Goal: Information Seeking & Learning: Learn about a topic

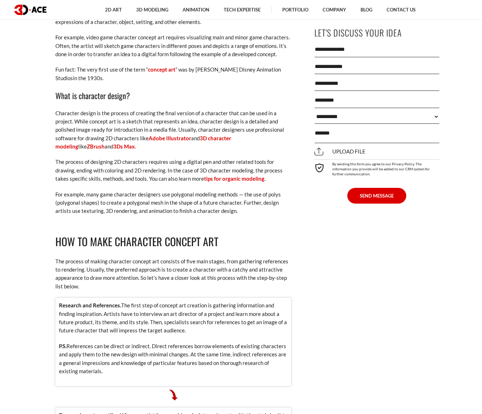
scroll to position [393, 0]
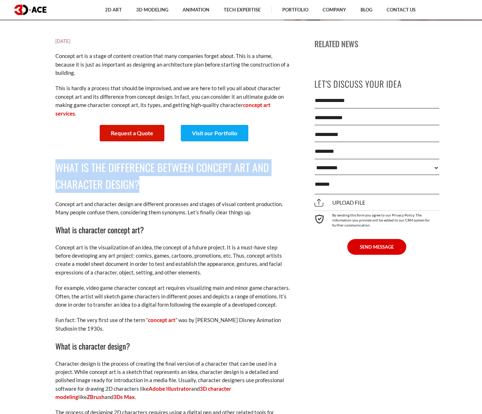
drag, startPoint x: 51, startPoint y: 149, endPoint x: 139, endPoint y: 172, distance: 90.9
copy h2 "What is the difference between concept art and character design?"
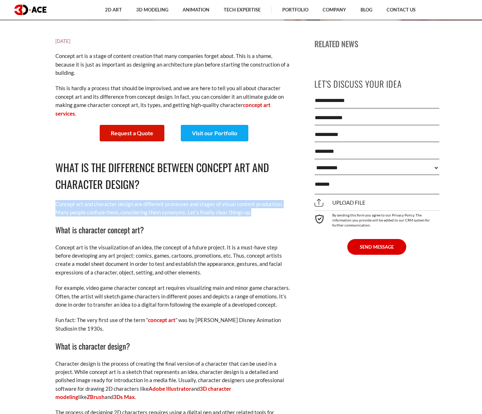
drag, startPoint x: 256, startPoint y: 195, endPoint x: 55, endPoint y: 188, distance: 201.4
copy p "Concept art and character design are different processes and stages of visual c…"
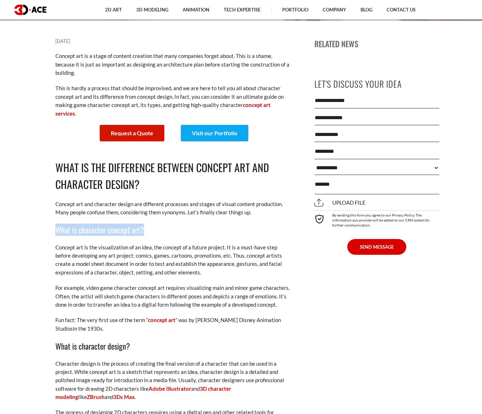
drag, startPoint x: 60, startPoint y: 212, endPoint x: 150, endPoint y: 213, distance: 89.7
copy h3 "What is character concept art?"
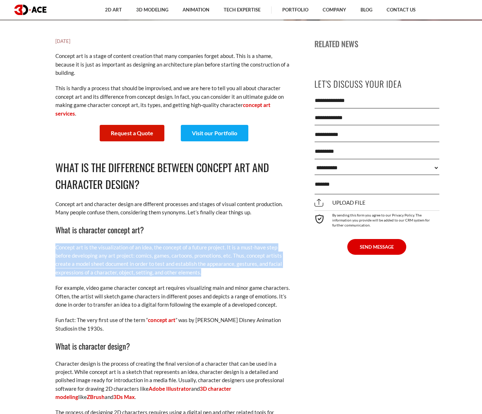
drag, startPoint x: 53, startPoint y: 228, endPoint x: 205, endPoint y: 254, distance: 153.5
copy p "Concept art is the visualization of an idea, the concept of a future project. I…"
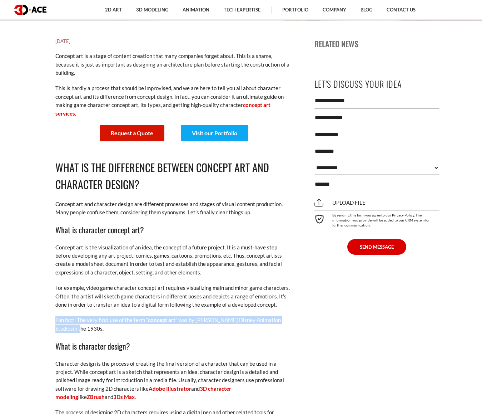
drag, startPoint x: 75, startPoint y: 312, endPoint x: 56, endPoint y: 304, distance: 20.5
click at [56, 316] on p "Fun fact: The very first use of the term “ concept art ” was by Walt Disney Ani…" at bounding box center [173, 324] width 236 height 17
copy p "Fun fact: The very first use of the term “ concept art ” was by Walt Disney Ani…"
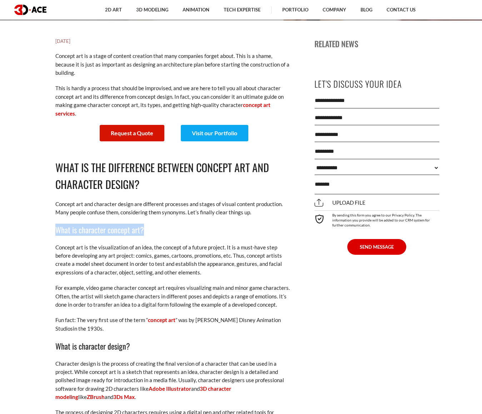
drag, startPoint x: 145, startPoint y: 213, endPoint x: 58, endPoint y: 216, distance: 86.9
click at [58, 223] on h3 "What is character concept art?" at bounding box center [173, 229] width 236 height 12
copy h3 "What is character concept art?"
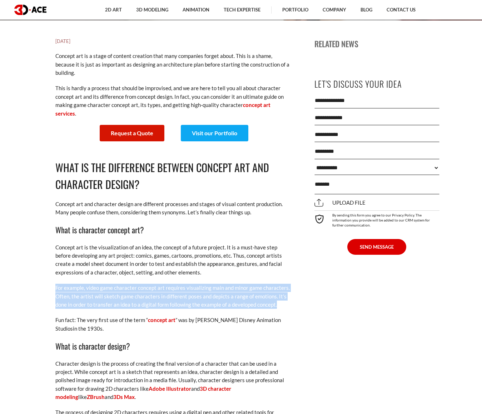
drag, startPoint x: 281, startPoint y: 289, endPoint x: 56, endPoint y: 271, distance: 225.6
click at [56, 284] on p "For example, video game character concept art requires visualizing main and min…" at bounding box center [173, 296] width 236 height 25
copy p "For example, video game character concept art requires visualizing main and min…"
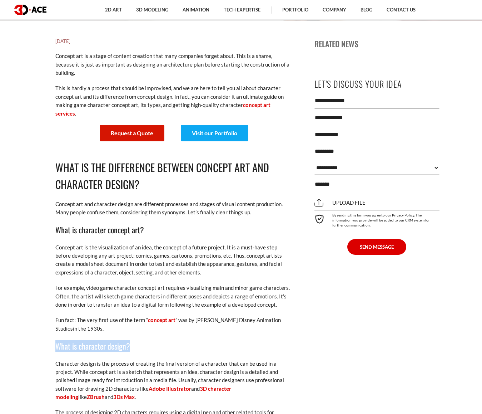
drag, startPoint x: 134, startPoint y: 328, endPoint x: 57, endPoint y: 330, distance: 76.9
click at [57, 340] on h3 "What is character design?" at bounding box center [173, 346] width 236 height 12
copy h3 "What is character design?"
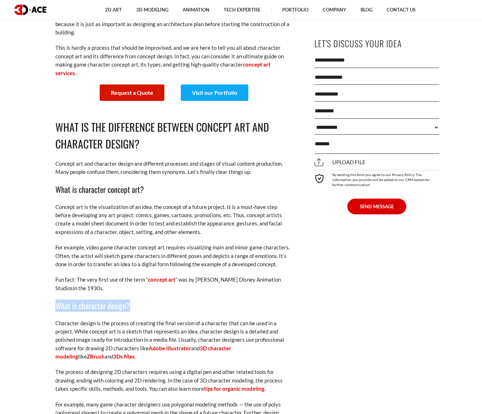
scroll to position [536, 0]
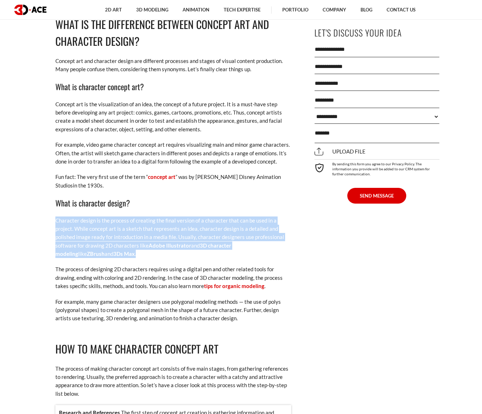
drag, startPoint x: 99, startPoint y: 241, endPoint x: 55, endPoint y: 206, distance: 56.3
copy p "Character design is the process of creating the final version of a character th…"
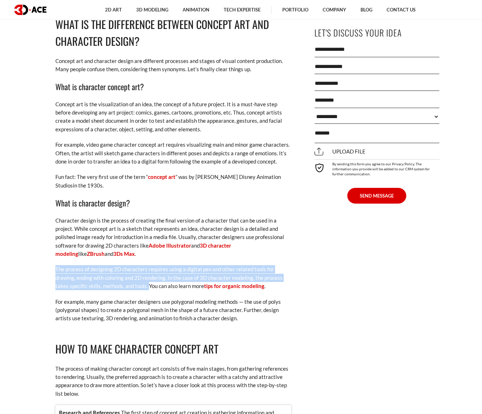
drag, startPoint x: 148, startPoint y: 270, endPoint x: 54, endPoint y: 253, distance: 94.9
copy p "The process of designing 2D characters requires using a digital pen and other r…"
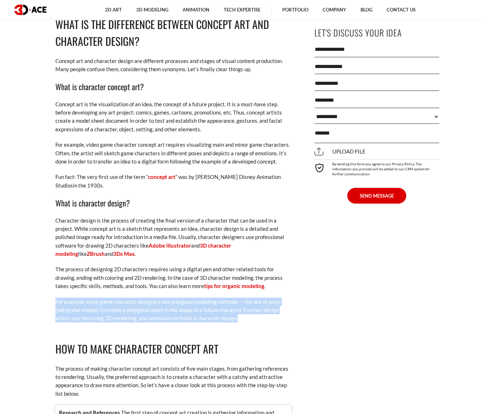
drag, startPoint x: 163, startPoint y: 306, endPoint x: 54, endPoint y: 286, distance: 110.9
click at [228, 282] on link "tips for organic modeling" at bounding box center [234, 285] width 60 height 6
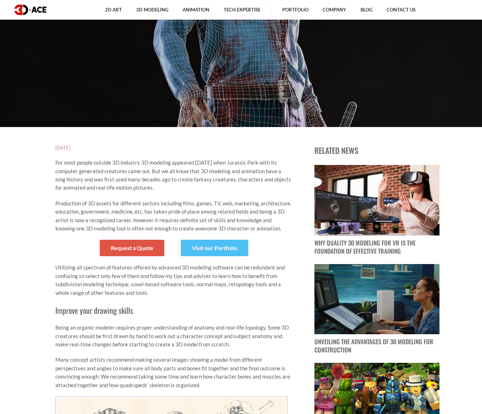
scroll to position [286, 0]
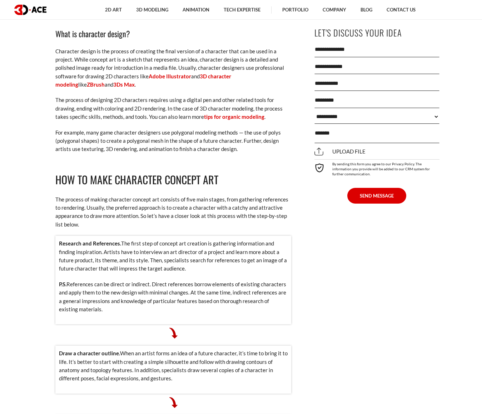
scroll to position [715, 0]
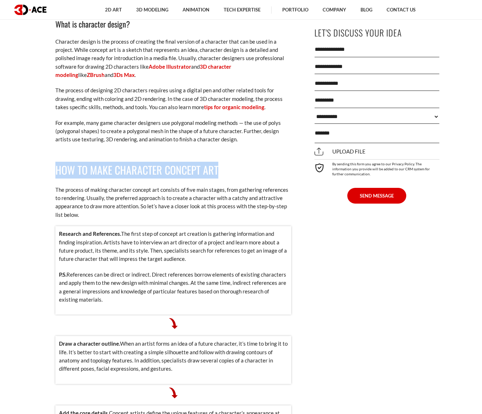
drag, startPoint x: 223, startPoint y: 152, endPoint x: 55, endPoint y: 157, distance: 168.1
click at [55, 162] on h2 "How to make character concept art" at bounding box center [173, 170] width 236 height 17
copy h2 "How to make character concept art"
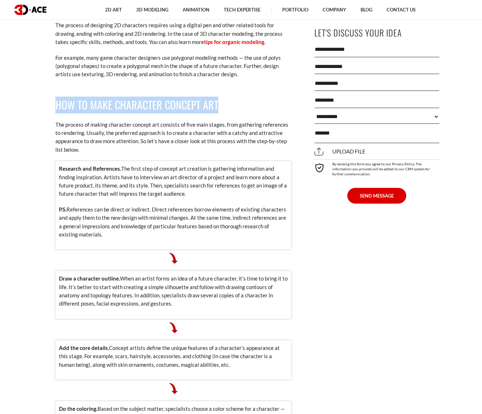
scroll to position [787, 0]
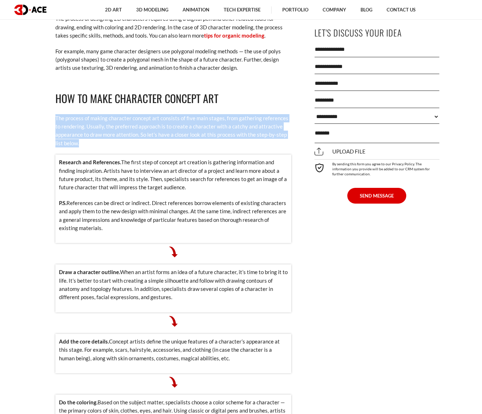
drag, startPoint x: 81, startPoint y: 128, endPoint x: 55, endPoint y: 102, distance: 36.4
click at [55, 114] on p "The process of making character concept art consists of five main stages, from …" at bounding box center [173, 131] width 236 height 34
copy p "The process of making character concept art consists of five main stages, from …"
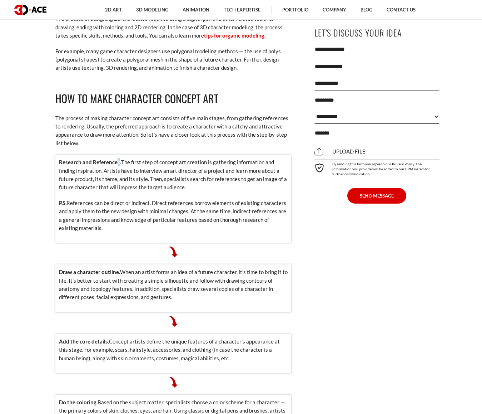
click at [117, 159] on strong "Research and References." at bounding box center [90, 162] width 62 height 6
drag, startPoint x: 121, startPoint y: 145, endPoint x: 58, endPoint y: 145, distance: 63.6
click at [58, 154] on div "Research and References. The first step of concept art creation is gathering in…" at bounding box center [173, 198] width 236 height 88
copy p "Research and References."
drag, startPoint x: 119, startPoint y: 255, endPoint x: 61, endPoint y: 251, distance: 58.0
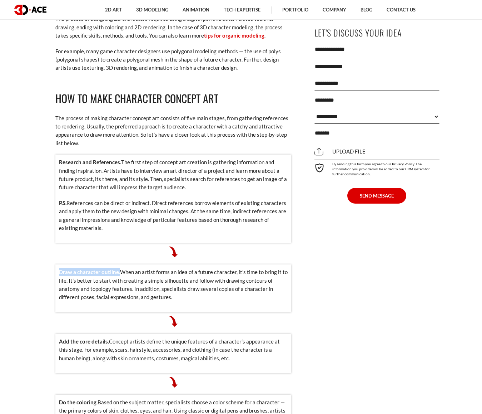
click at [61, 268] on p "Draw a character outline. When an artist forms an idea of a future character, i…" at bounding box center [173, 285] width 229 height 34
copy strong "Draw a character outline."
drag, startPoint x: 108, startPoint y: 325, endPoint x: 58, endPoint y: 324, distance: 50.4
click at [58, 334] on div "Add the core details. Concept artists define the unique features of a character…" at bounding box center [173, 353] width 236 height 39
copy p "Add the core details."
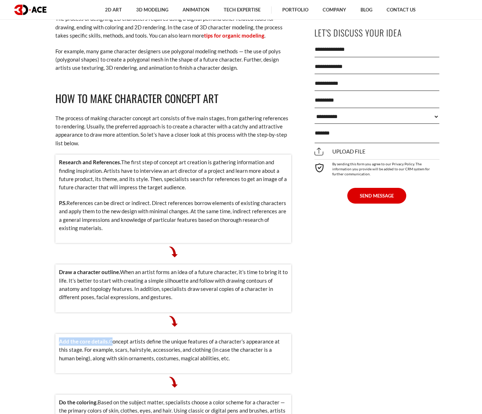
scroll to position [858, 0]
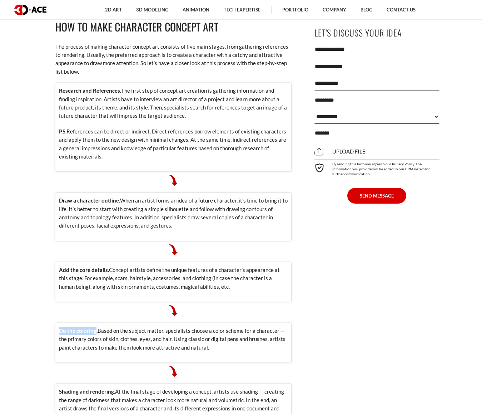
drag, startPoint x: 96, startPoint y: 315, endPoint x: 59, endPoint y: 315, distance: 36.8
click at [59, 327] on strong "Do the coloring." at bounding box center [78, 330] width 39 height 6
copy strong "Do the coloring"
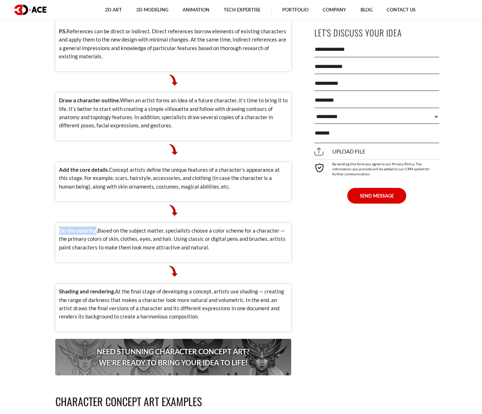
scroll to position [965, 0]
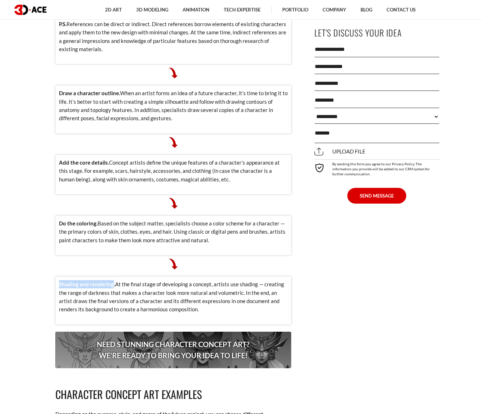
drag, startPoint x: 113, startPoint y: 268, endPoint x: 59, endPoint y: 268, distance: 53.3
click at [59, 281] on strong "Shading and rendering." at bounding box center [87, 284] width 56 height 6
copy strong "Shading and rendering"
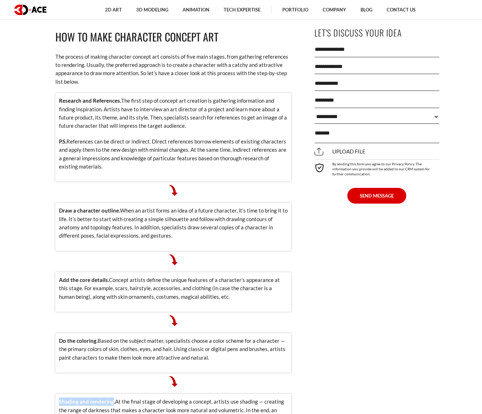
scroll to position [822, 0]
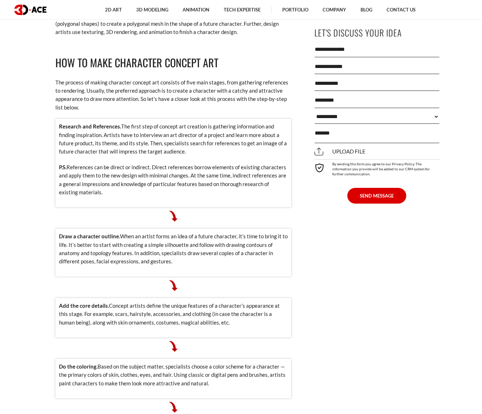
drag, startPoint x: 94, startPoint y: 175, endPoint x: 59, endPoint y: 106, distance: 76.9
click at [59, 119] on div "Research and References. The first step of concept art creation is gathering in…" at bounding box center [173, 163] width 236 height 88
copy div "Research and References. The first step of concept art creation is gathering in…"
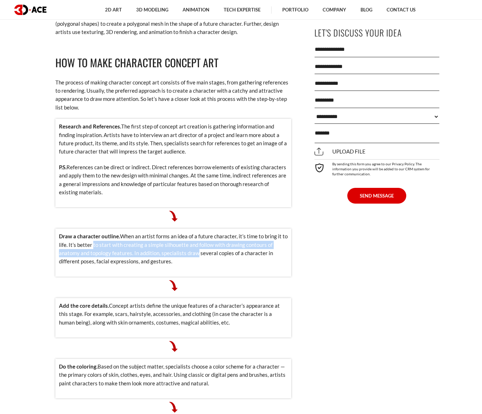
drag, startPoint x: 194, startPoint y: 238, endPoint x: 92, endPoint y: 230, distance: 102.6
click at [92, 232] on p "Draw a character outline. When an artist forms an idea of a future character, i…" at bounding box center [173, 249] width 229 height 34
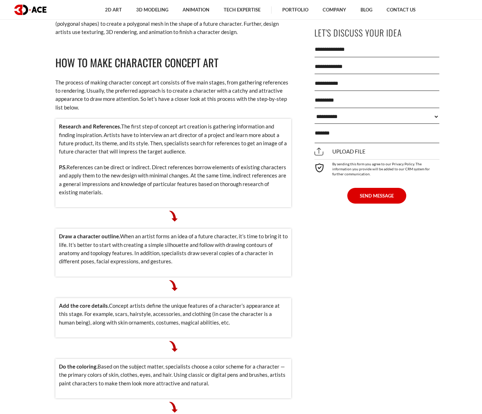
click at [175, 244] on p "Draw a character outline. When an artist forms an idea of a future character, i…" at bounding box center [173, 249] width 229 height 34
drag, startPoint x: 155, startPoint y: 246, endPoint x: 59, endPoint y: 220, distance: 99.3
click at [59, 232] on p "Draw a character outline. When an artist forms an idea of a future character, i…" at bounding box center [173, 249] width 229 height 34
copy p "Draw a character outline. When an artist forms an idea of a future character, i…"
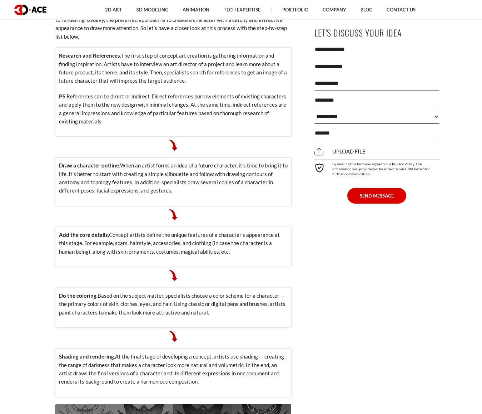
scroll to position [894, 0]
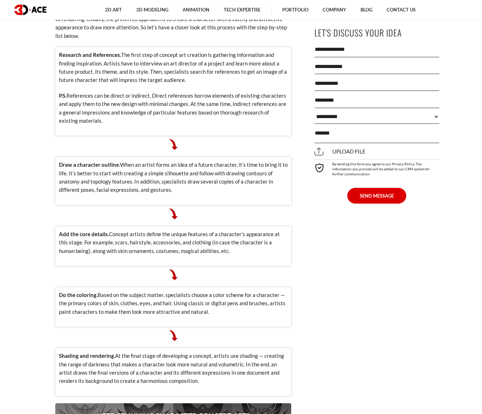
drag, startPoint x: 218, startPoint y: 235, endPoint x: 58, endPoint y: 220, distance: 160.6
click at [58, 226] on div "Add the core details. Concept artists define the unique features of a character…" at bounding box center [173, 245] width 236 height 39
copy p "Add the core details. Concept artists define the unique features of a character…"
drag, startPoint x: 220, startPoint y: 298, endPoint x: 58, endPoint y: 276, distance: 162.8
click at [58, 287] on div "Do the coloring. Based on the subject matter, specialists choose a color scheme…" at bounding box center [173, 306] width 236 height 39
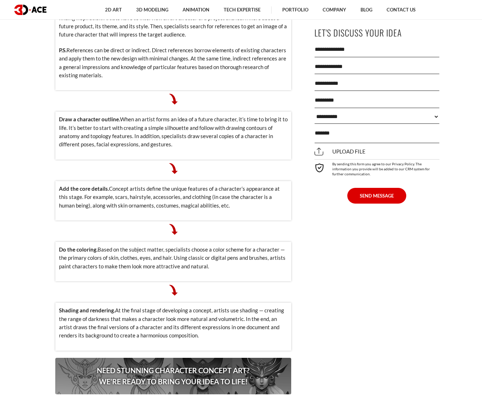
scroll to position [1001, 0]
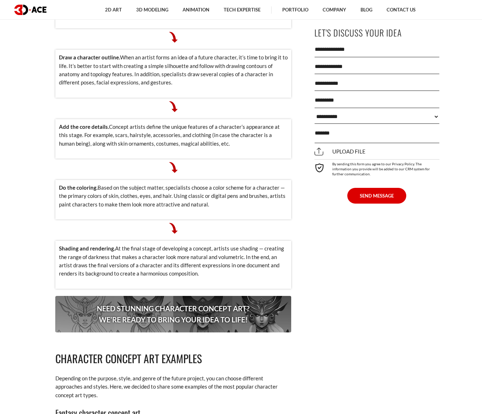
drag, startPoint x: 201, startPoint y: 258, endPoint x: 60, endPoint y: 232, distance: 143.7
click at [60, 244] on p "Shading and rendering. At the final stage of developing a concept, artists use …" at bounding box center [173, 261] width 229 height 34
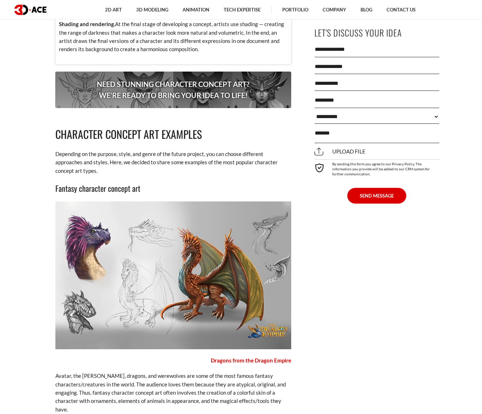
scroll to position [1216, 0]
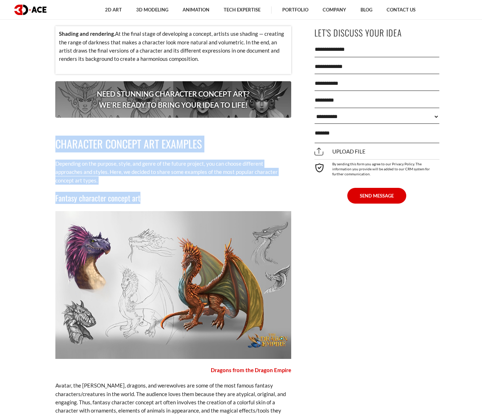
drag, startPoint x: 144, startPoint y: 181, endPoint x: 54, endPoint y: 127, distance: 105.2
click at [54, 127] on div "[DATE] Concept art is a stage of content creation that many companies forget ab…" at bounding box center [173, 408] width 261 height 2387
drag, startPoint x: 146, startPoint y: 259, endPoint x: 508, endPoint y: 331, distance: 369.7
drag, startPoint x: 147, startPoint y: 265, endPoint x: 521, endPoint y: 340, distance: 380.8
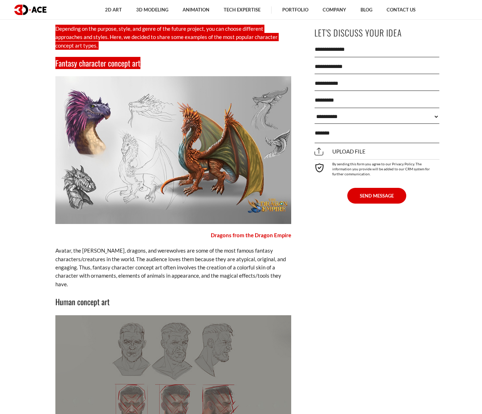
scroll to position [1394, 0]
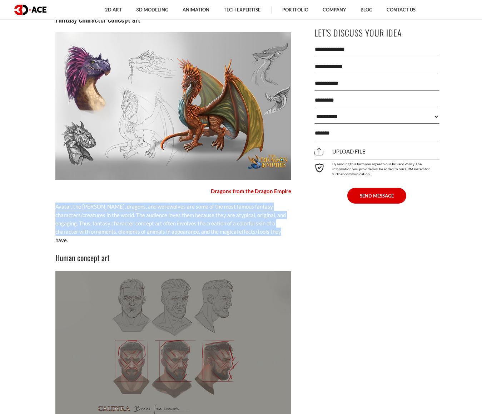
drag, startPoint x: 81, startPoint y: 220, endPoint x: 56, endPoint y: 189, distance: 39.9
click at [56, 202] on p "Avatar, the [PERSON_NAME], dragons, and werewolves are some of the most famous …" at bounding box center [173, 223] width 236 height 42
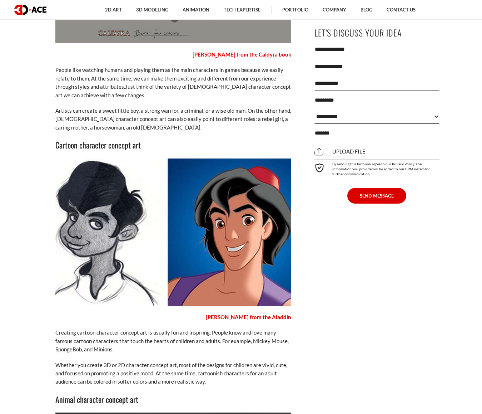
scroll to position [1680, 0]
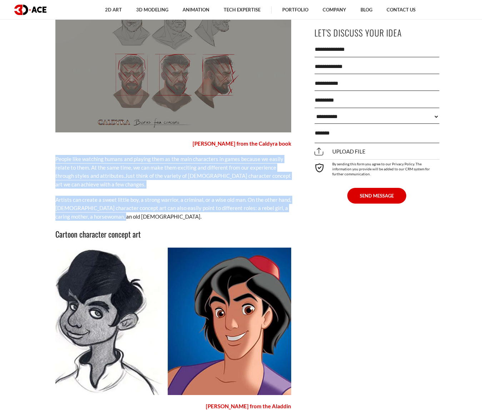
drag, startPoint x: 118, startPoint y: 198, endPoint x: 54, endPoint y: 143, distance: 84.4
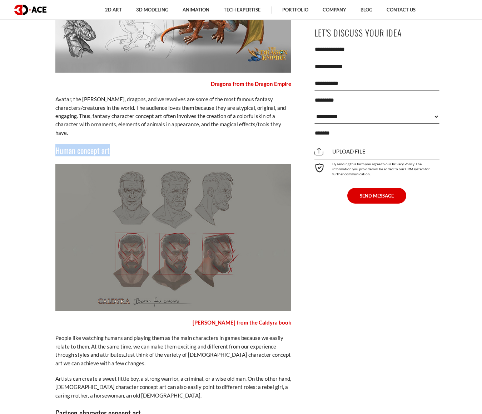
drag, startPoint x: 112, startPoint y: 134, endPoint x: 55, endPoint y: 136, distance: 56.2
click at [55, 144] on h3 "Human concept art" at bounding box center [173, 150] width 236 height 12
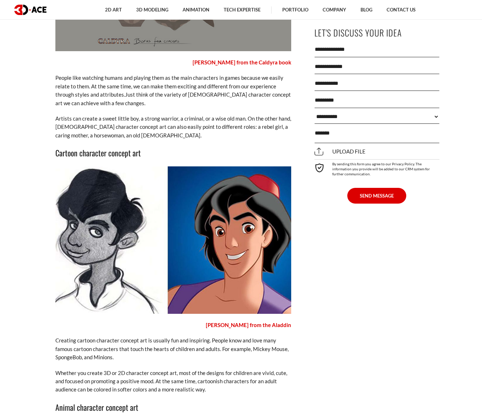
scroll to position [1788, 0]
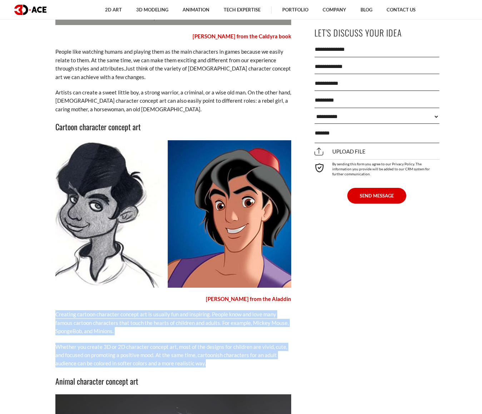
drag, startPoint x: 208, startPoint y: 345, endPoint x: 49, endPoint y: 298, distance: 166.3
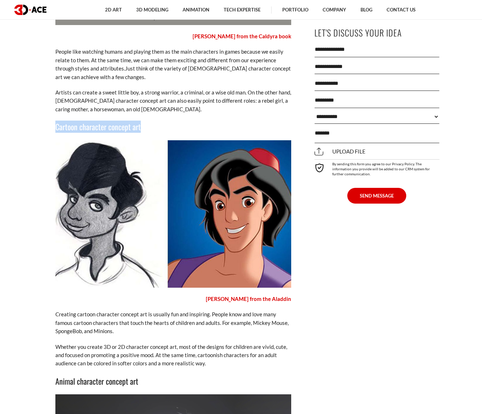
drag, startPoint x: 146, startPoint y: 109, endPoint x: 56, endPoint y: 112, distance: 89.8
click at [56, 120] on h3 "Cartoon character concept art" at bounding box center [173, 126] width 236 height 12
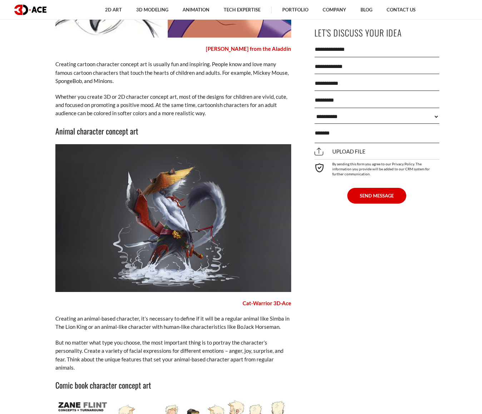
scroll to position [2038, 0]
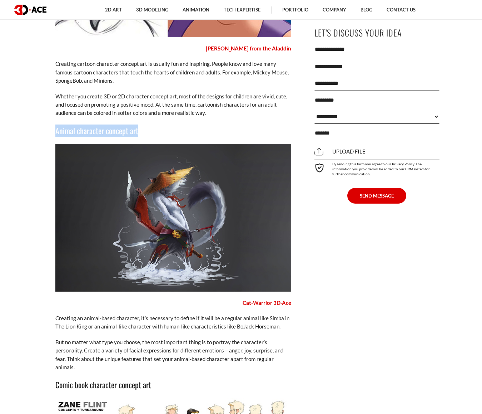
drag, startPoint x: 142, startPoint y: 115, endPoint x: 54, endPoint y: 114, distance: 87.3
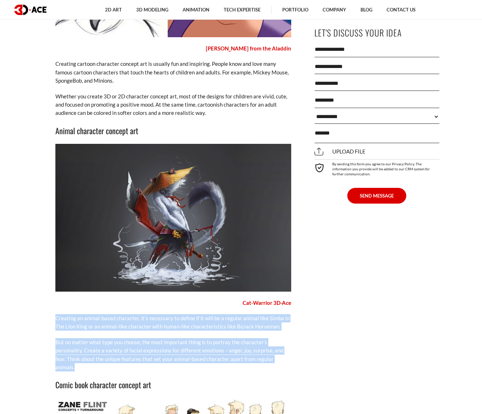
drag, startPoint x: 77, startPoint y: 351, endPoint x: 51, endPoint y: 296, distance: 61.1
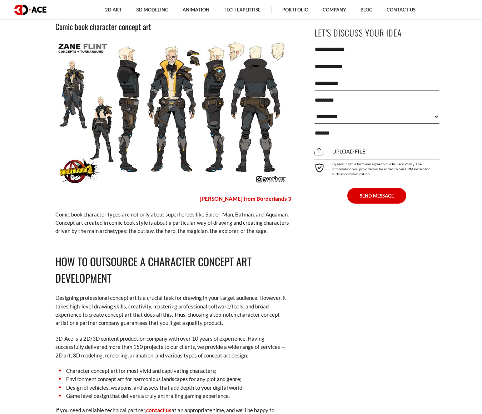
scroll to position [2396, 0]
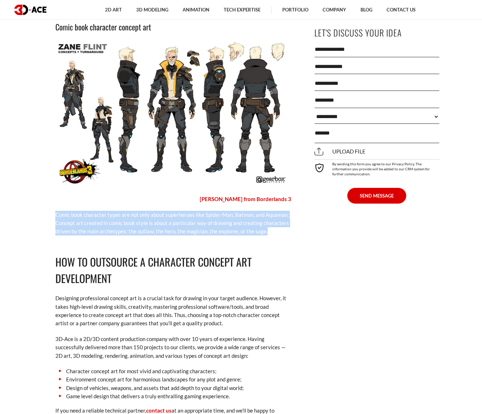
drag, startPoint x: 270, startPoint y: 216, endPoint x: 51, endPoint y: 198, distance: 220.3
